Goal: Obtain resource: Obtain resource

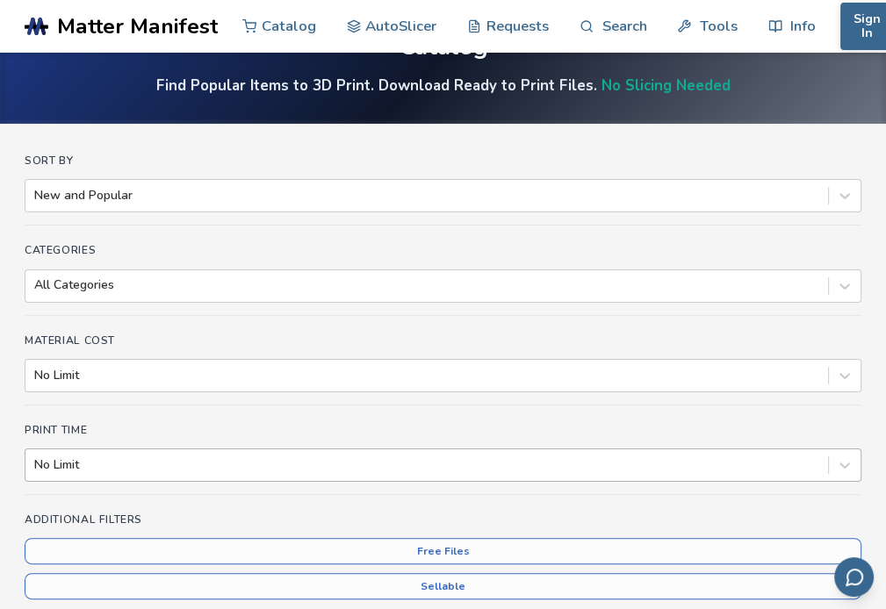
scroll to position [176, 0]
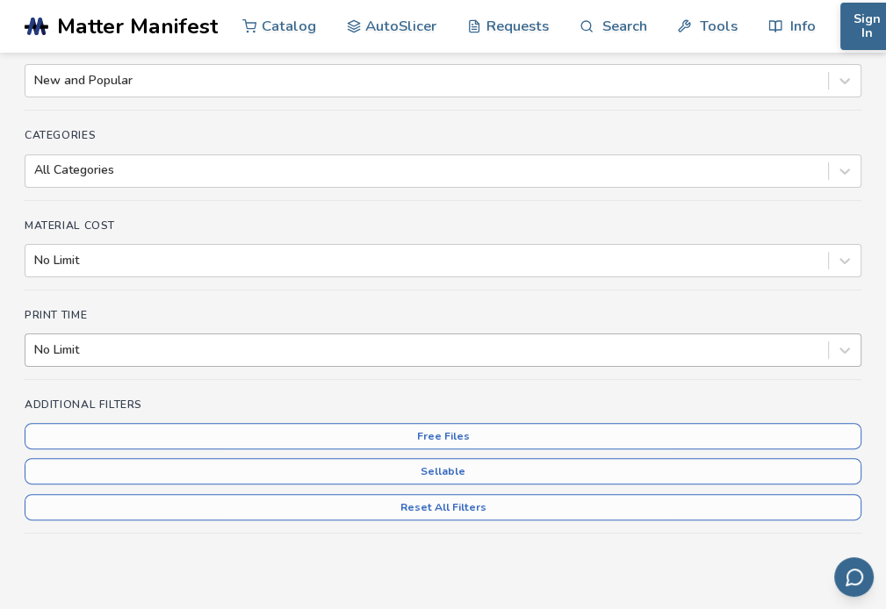
click at [114, 349] on div at bounding box center [426, 351] width 785 height 18
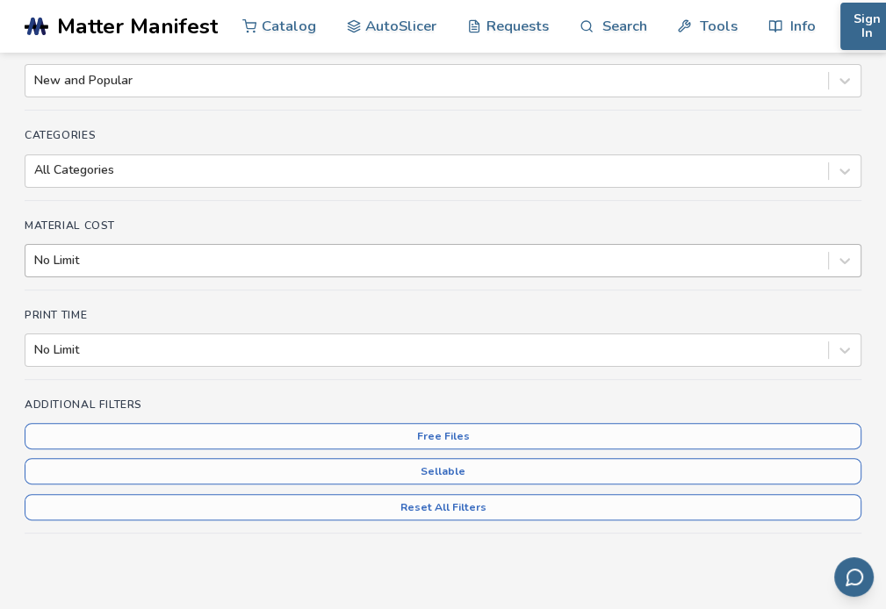
click at [133, 266] on div at bounding box center [426, 261] width 785 height 18
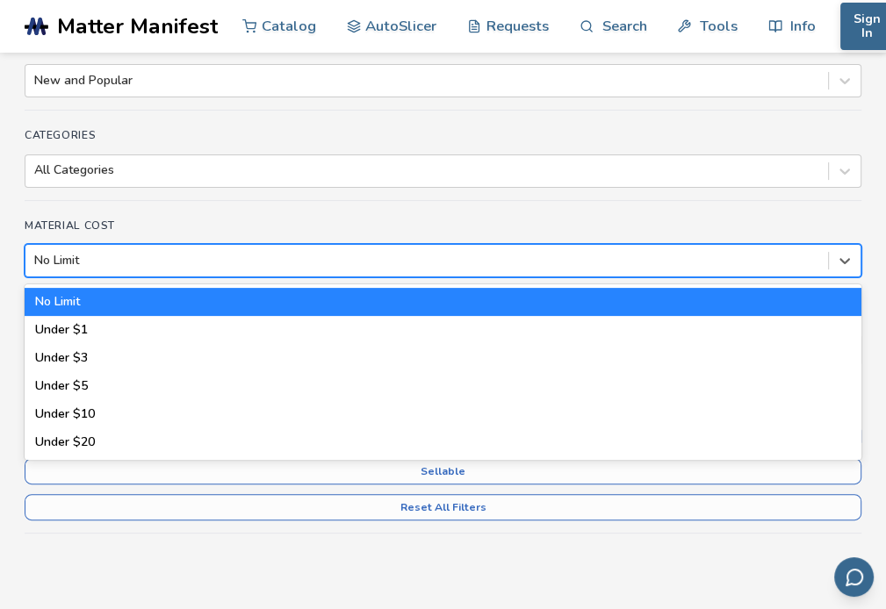
click at [133, 266] on div at bounding box center [426, 261] width 785 height 18
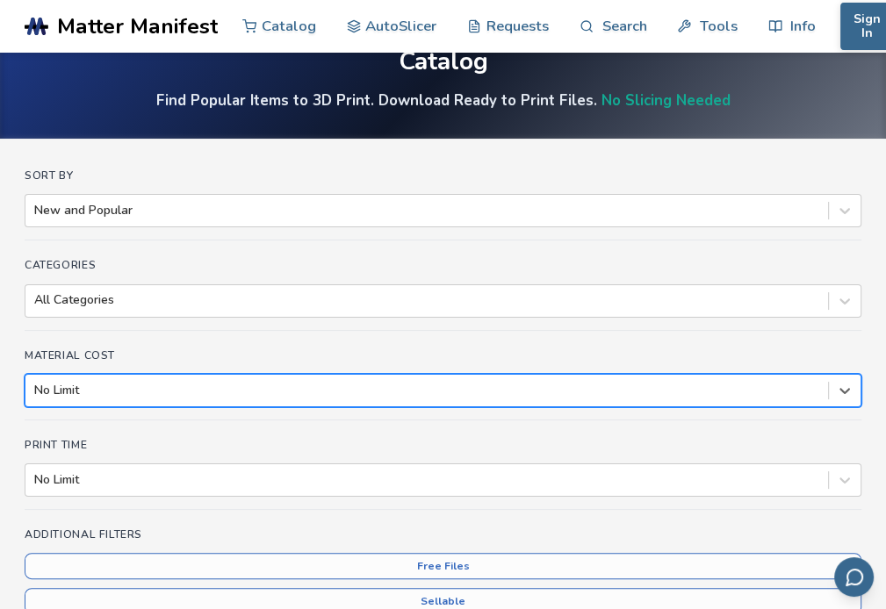
scroll to position [0, 0]
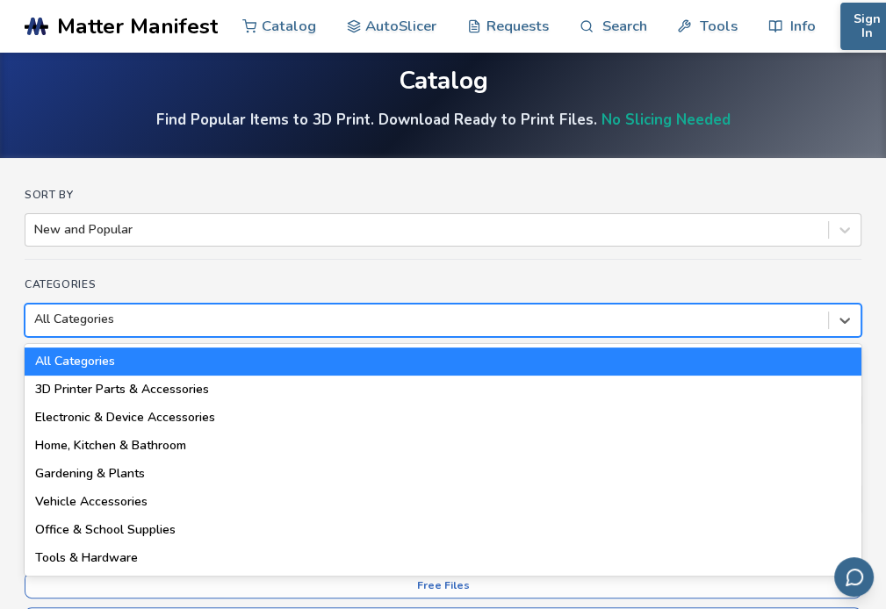
click at [153, 337] on div "18 results available. Use Up and Down to choose options, press Enter to select …" at bounding box center [443, 320] width 837 height 33
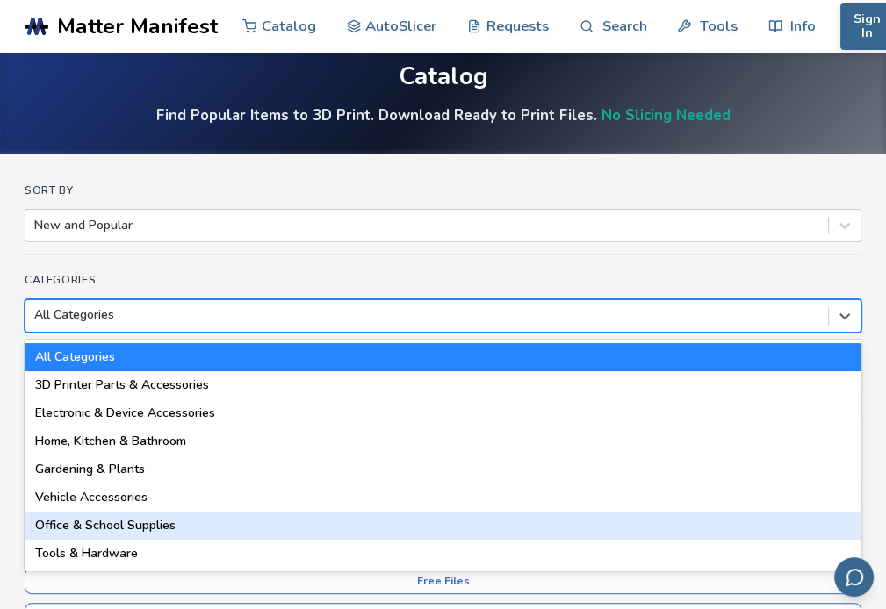
scroll to position [88, 0]
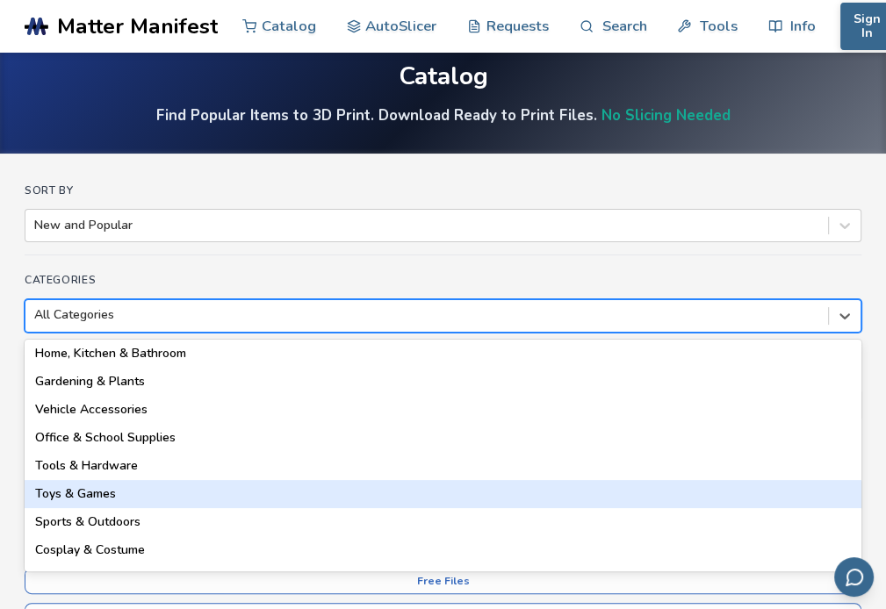
click at [197, 496] on div "Toys & Games" at bounding box center [443, 494] width 837 height 28
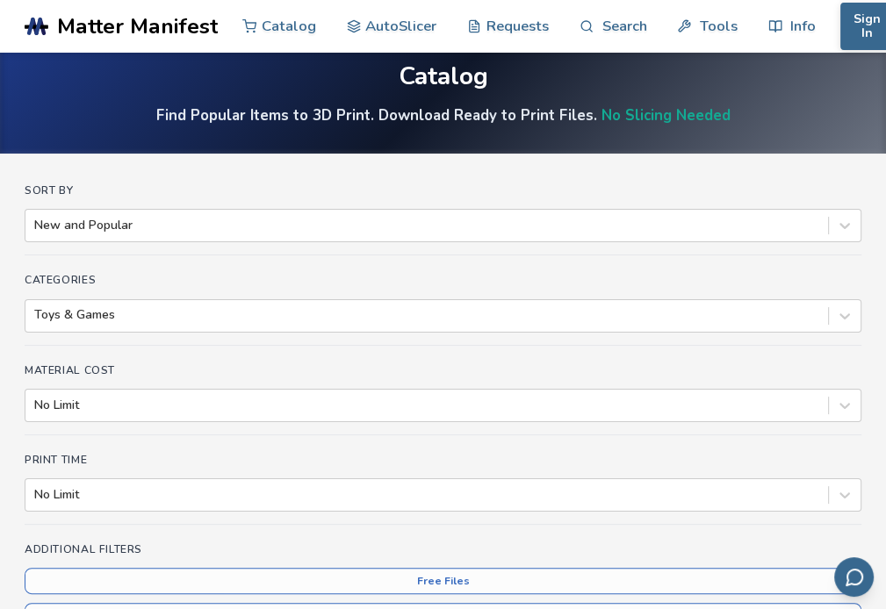
click at [127, 245] on div "Sort By New and Popular" at bounding box center [443, 219] width 837 height 71
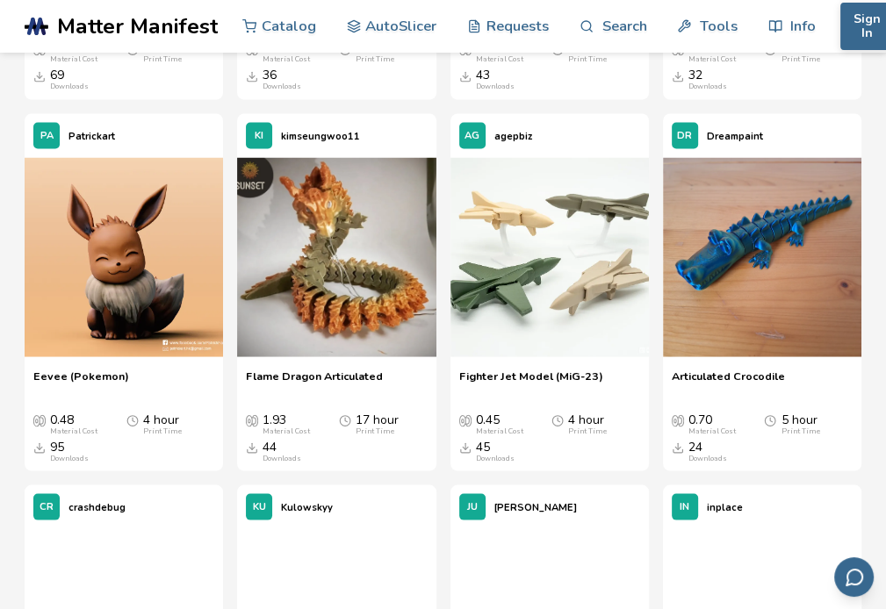
scroll to position [2152, 0]
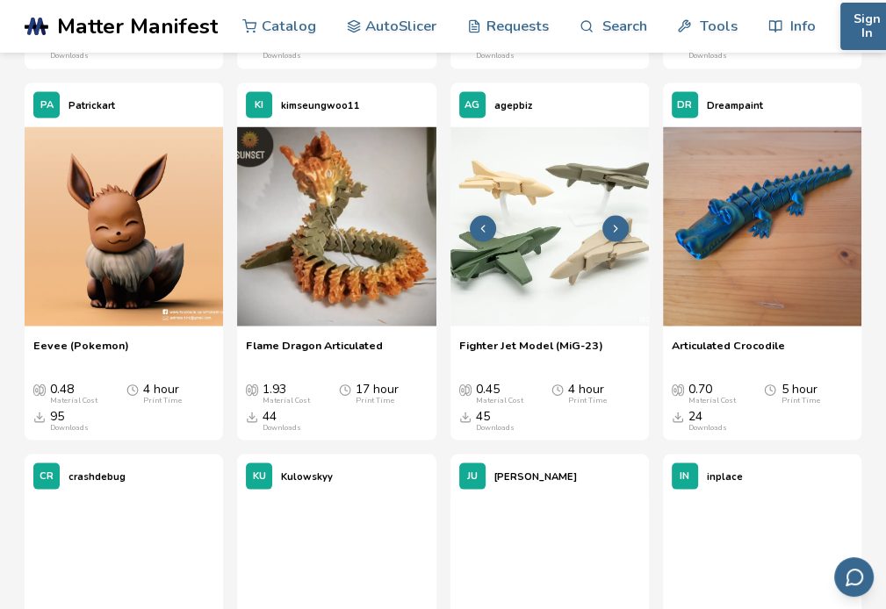
click at [505, 323] on img at bounding box center [550, 225] width 198 height 198
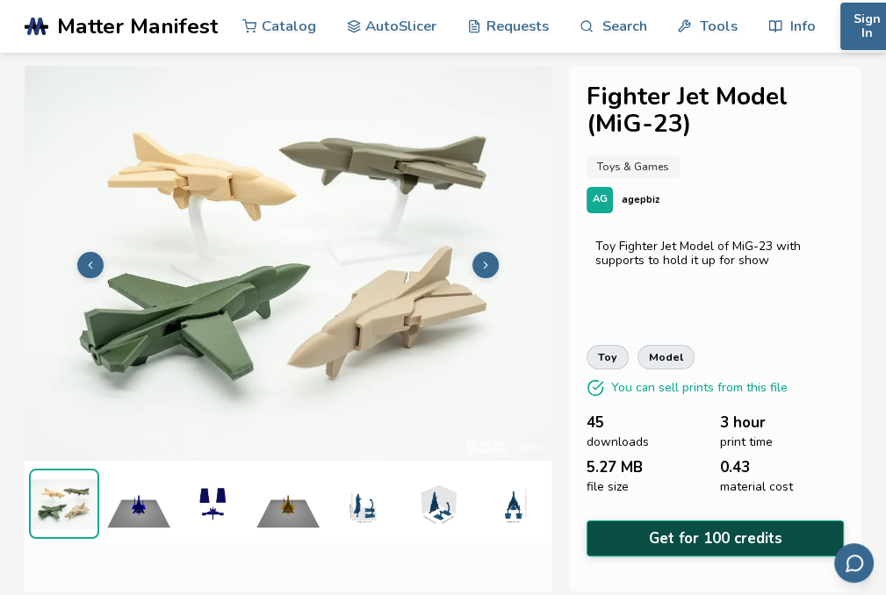
click at [657, 531] on button "Get for 100 credits" at bounding box center [715, 539] width 257 height 36
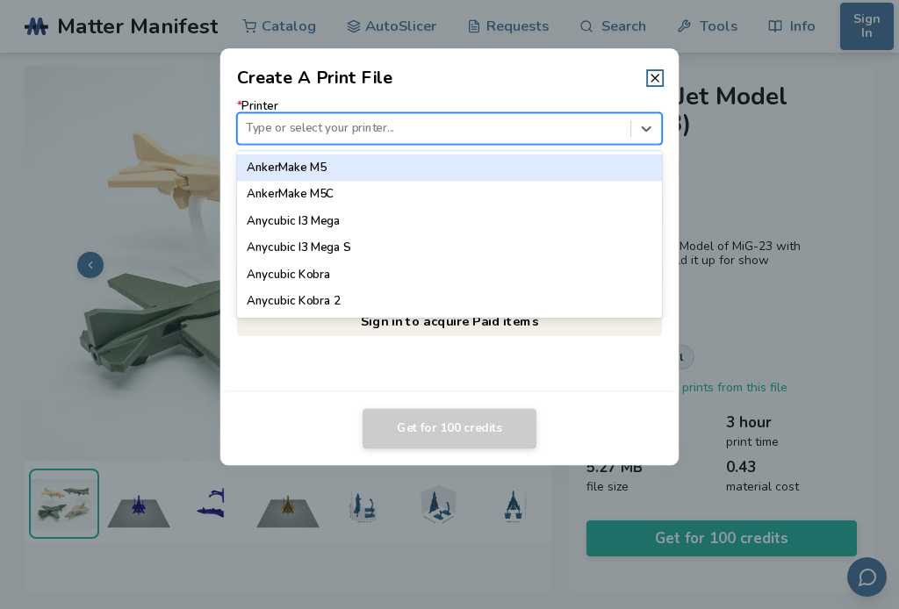
click at [308, 129] on div at bounding box center [434, 128] width 376 height 17
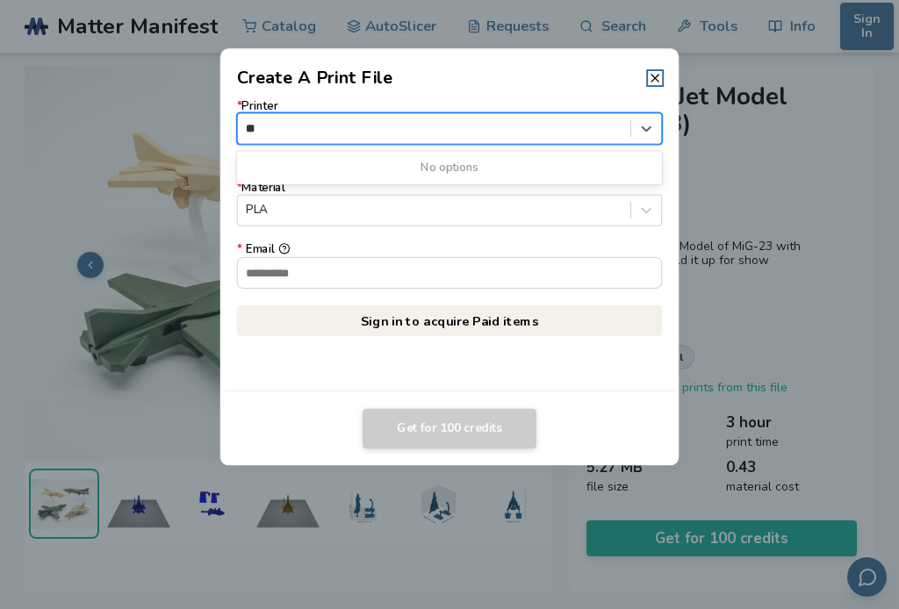
type input "*"
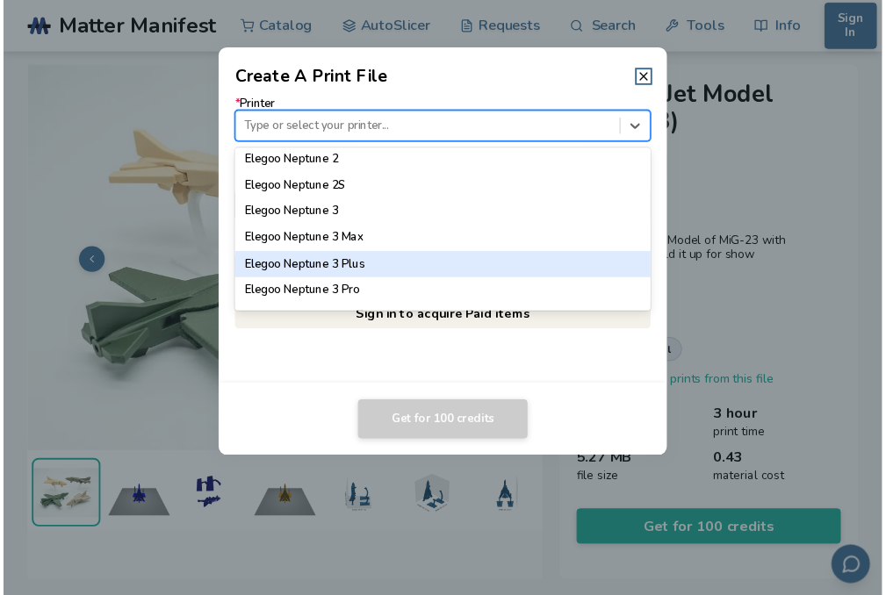
scroll to position [703, 0]
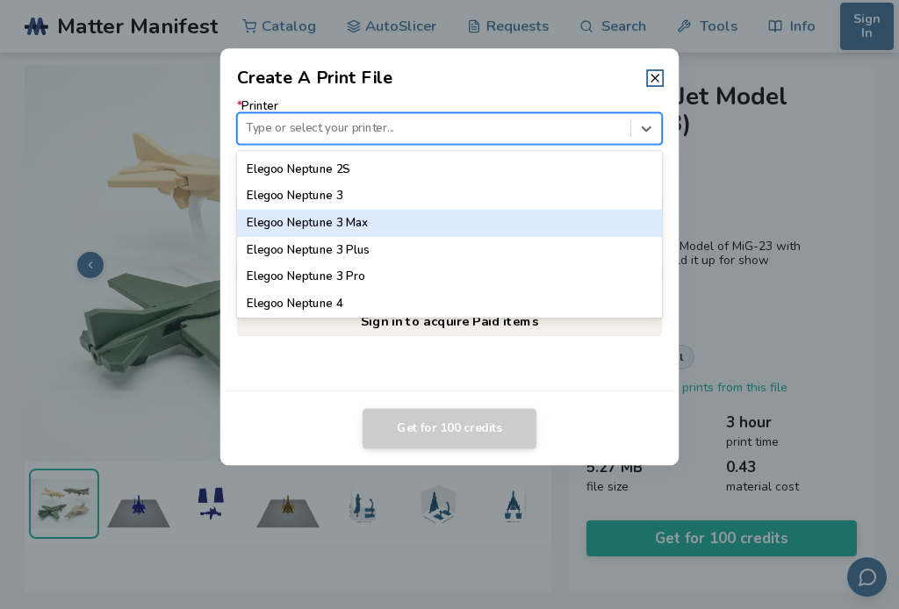
click at [0, 147] on div at bounding box center [449, 304] width 899 height 609
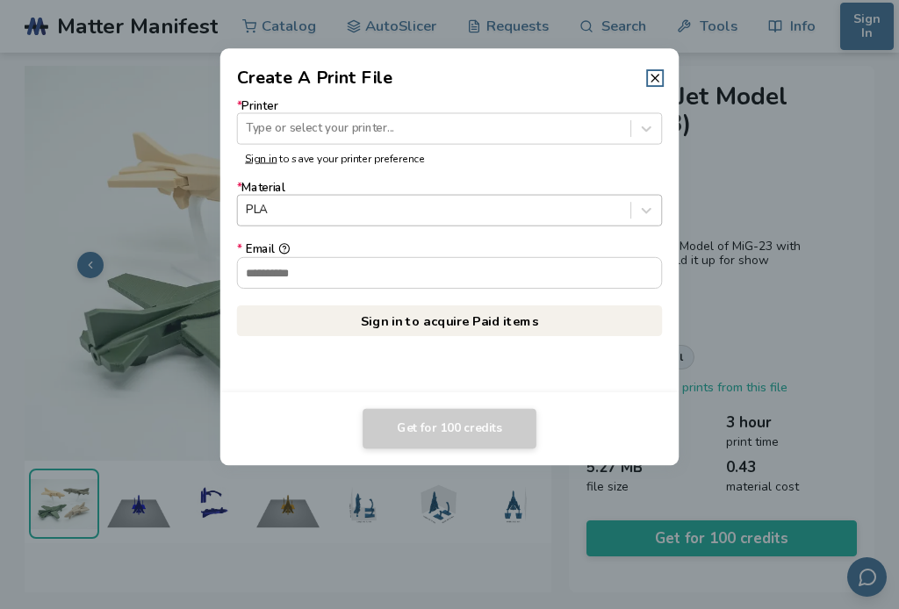
click at [313, 208] on div at bounding box center [434, 211] width 376 height 17
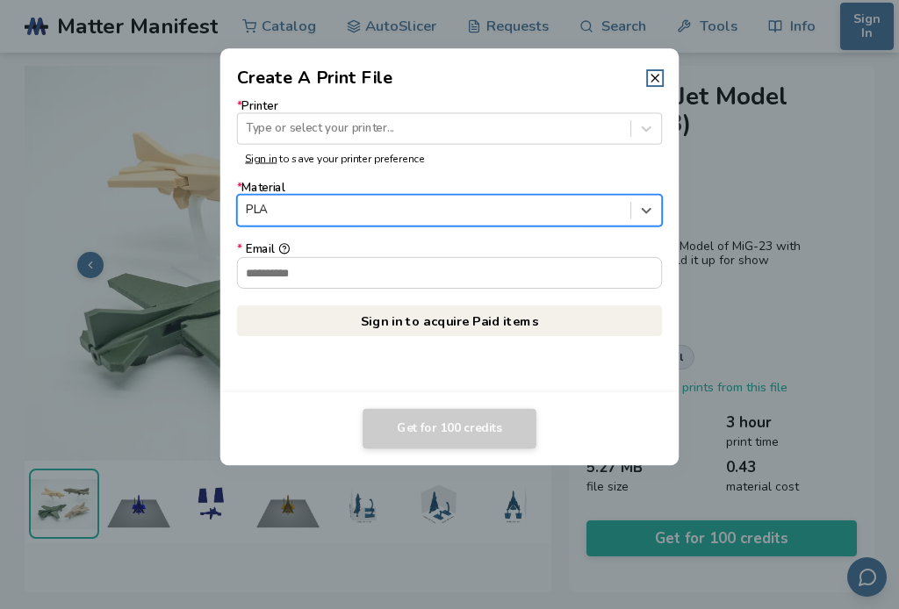
click at [313, 208] on div at bounding box center [434, 211] width 376 height 17
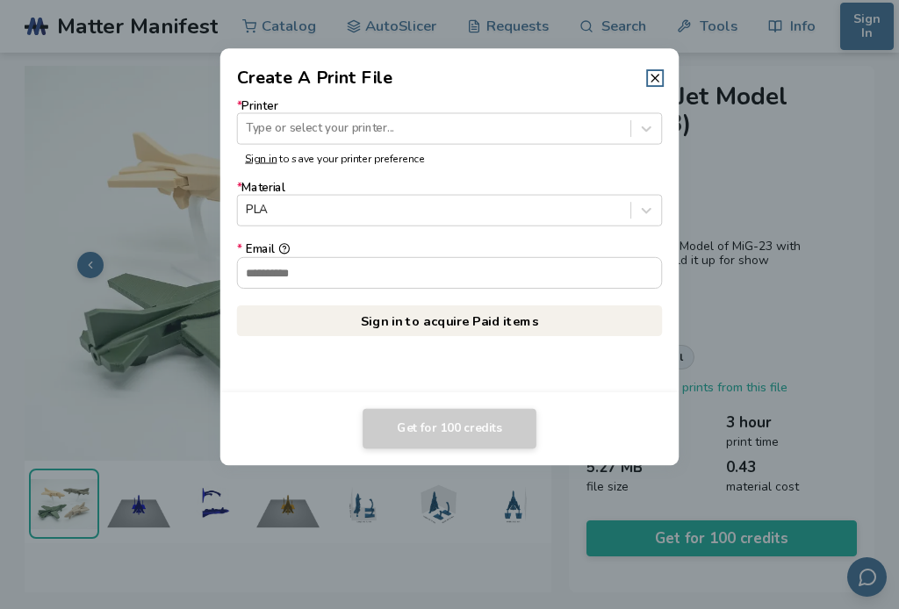
click at [645, 78] on header "Create A Print File" at bounding box center [449, 69] width 459 height 42
click at [657, 76] on icon at bounding box center [655, 78] width 14 height 14
